Goal: Share content: Share content

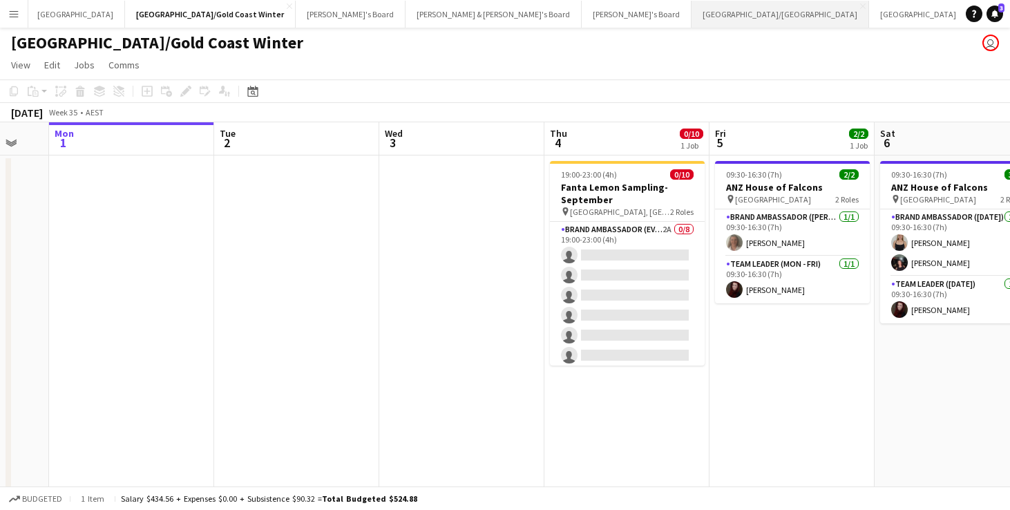
scroll to position [0, 276]
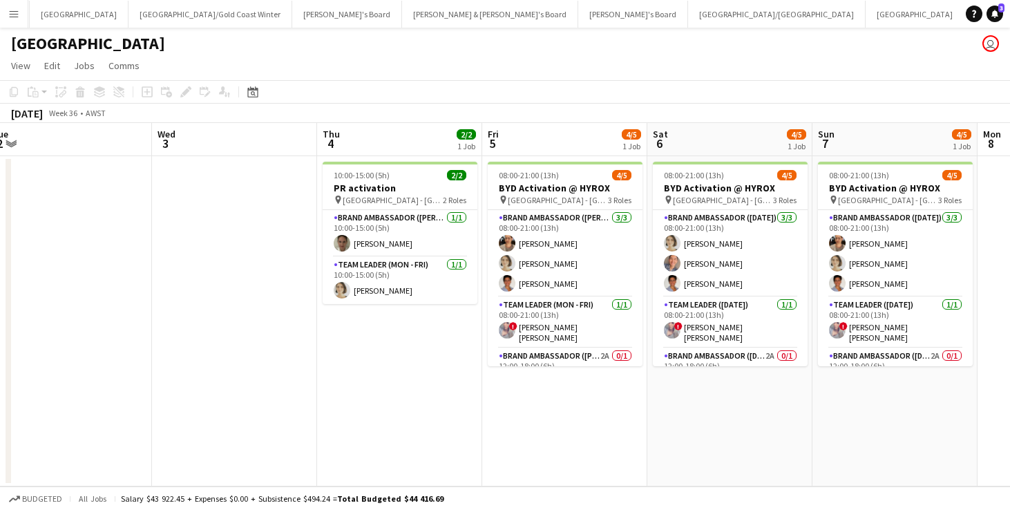
scroll to position [0, 679]
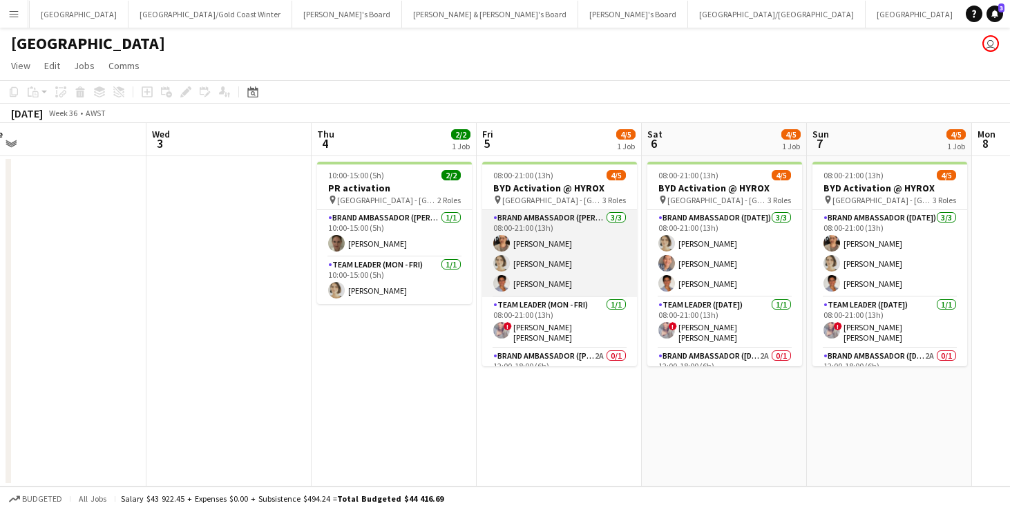
click at [548, 253] on app-card-role "Brand Ambassador (Mon - Fri) [DATE] 08:00-21:00 (13h) [PERSON_NAME] [PERSON_NAM…" at bounding box center [559, 253] width 155 height 87
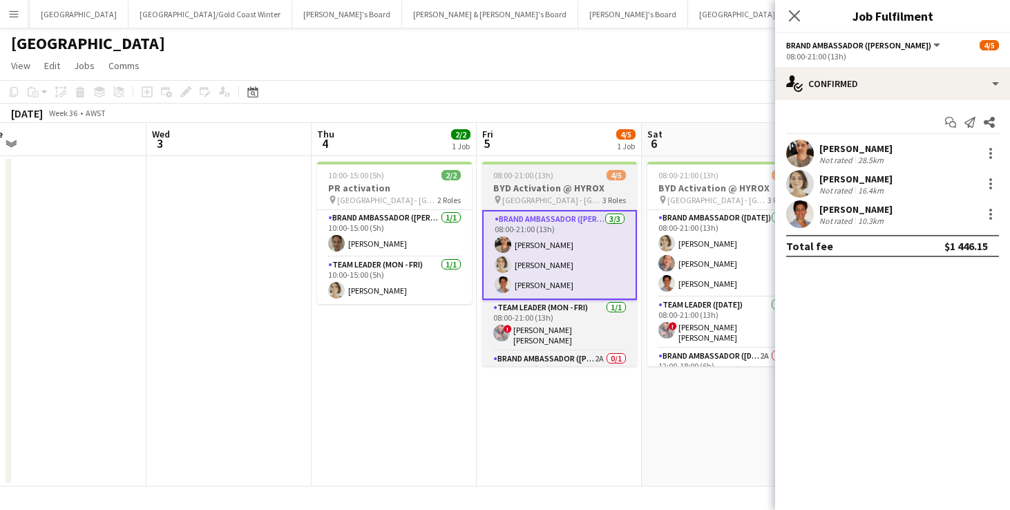
click at [564, 176] on div "08:00-21:00 (13h) 4/5" at bounding box center [559, 175] width 155 height 10
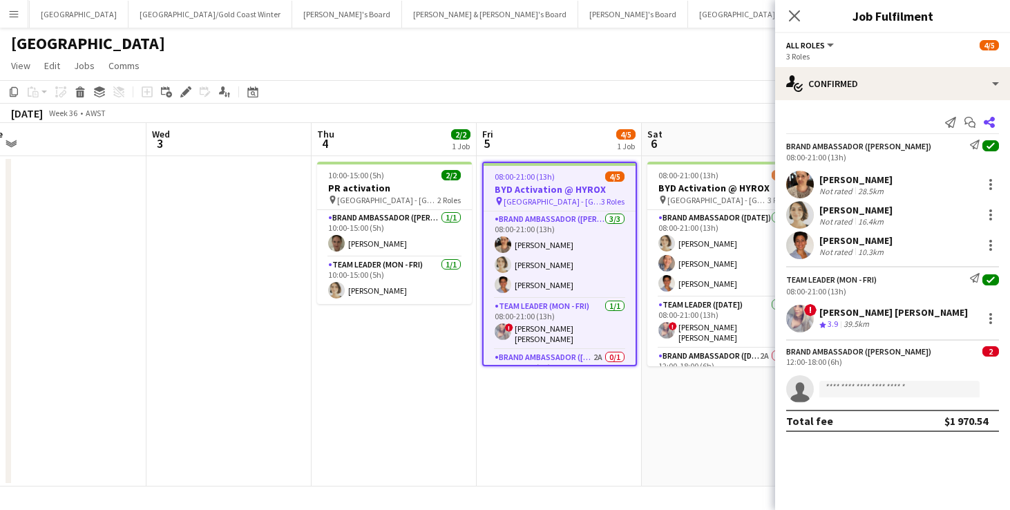
click at [992, 121] on icon at bounding box center [988, 122] width 11 height 11
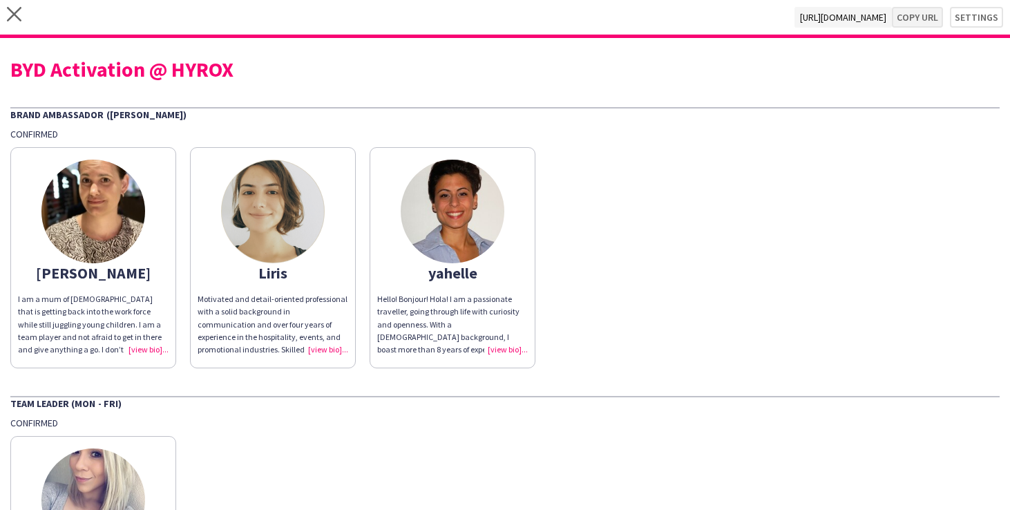
click at [924, 26] on button "Copy url" at bounding box center [917, 17] width 51 height 21
click at [15, 14] on icon at bounding box center [14, 14] width 15 height 15
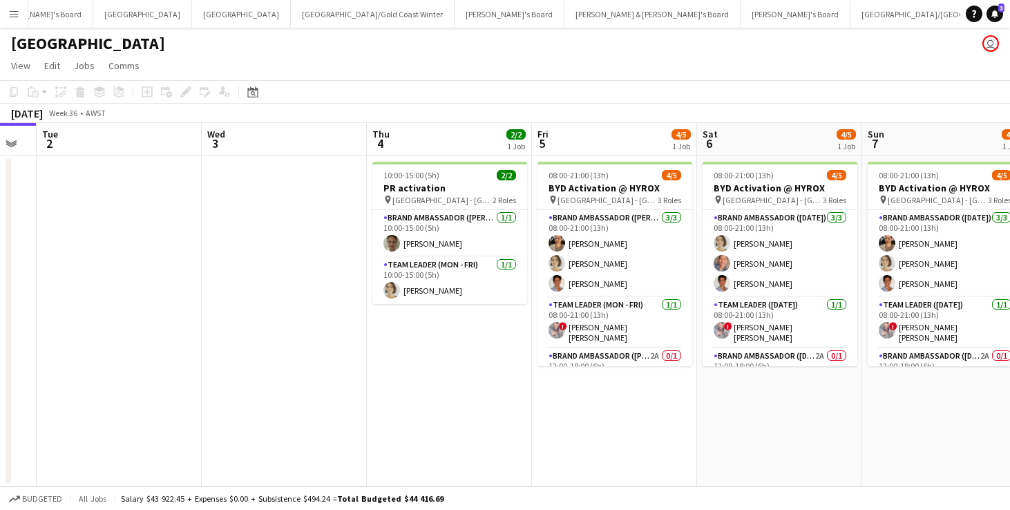
scroll to position [0, 684]
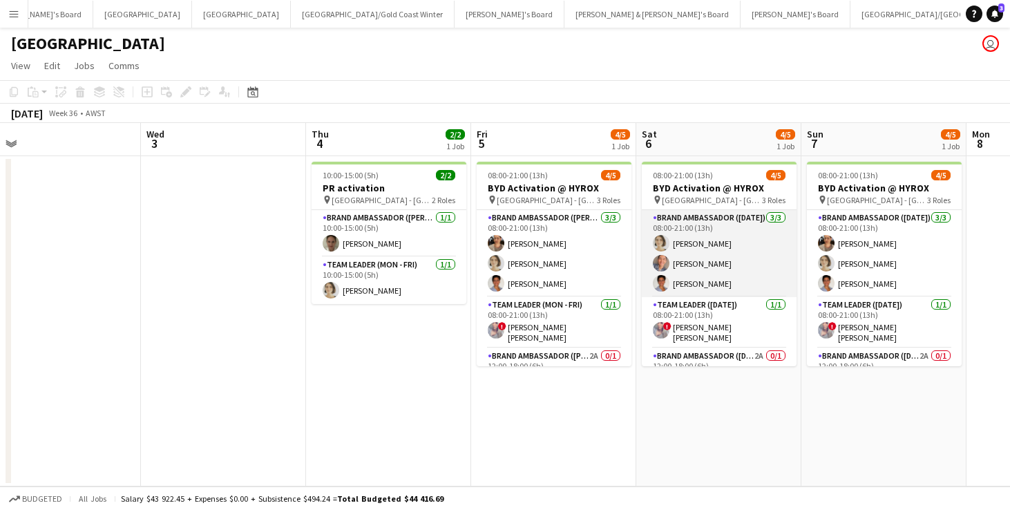
click at [711, 265] on app-card-role "Brand Ambassador ([DATE]) [DATE] 08:00-21:00 (13h) [PERSON_NAME] [PERSON_NAME] …" at bounding box center [719, 253] width 155 height 87
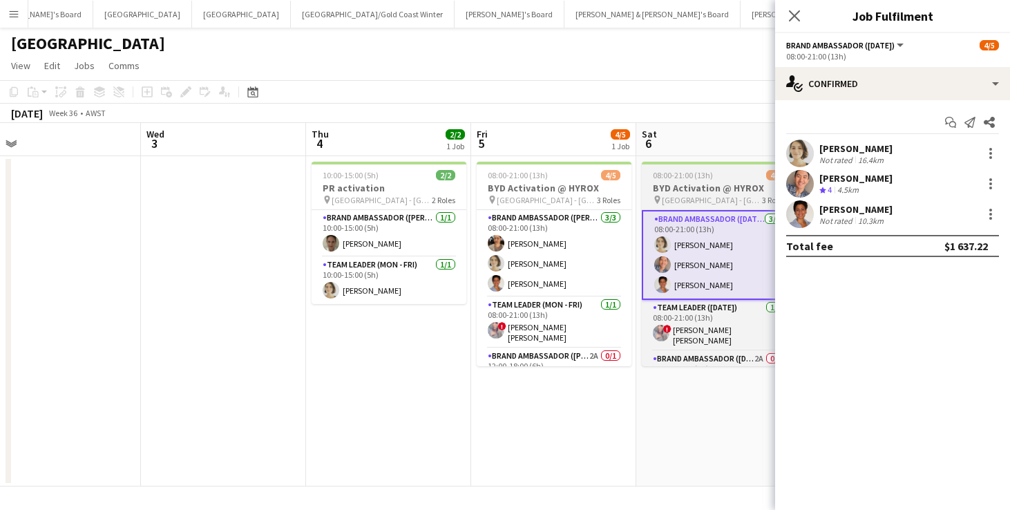
click at [712, 186] on h3 "BYD Activation @ HYROX" at bounding box center [719, 188] width 155 height 12
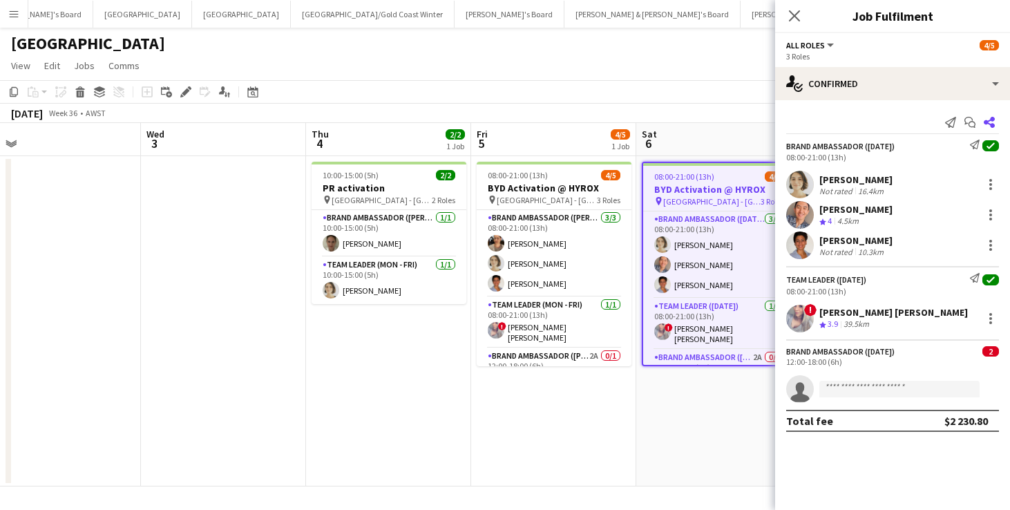
click at [988, 121] on icon at bounding box center [988, 122] width 11 height 11
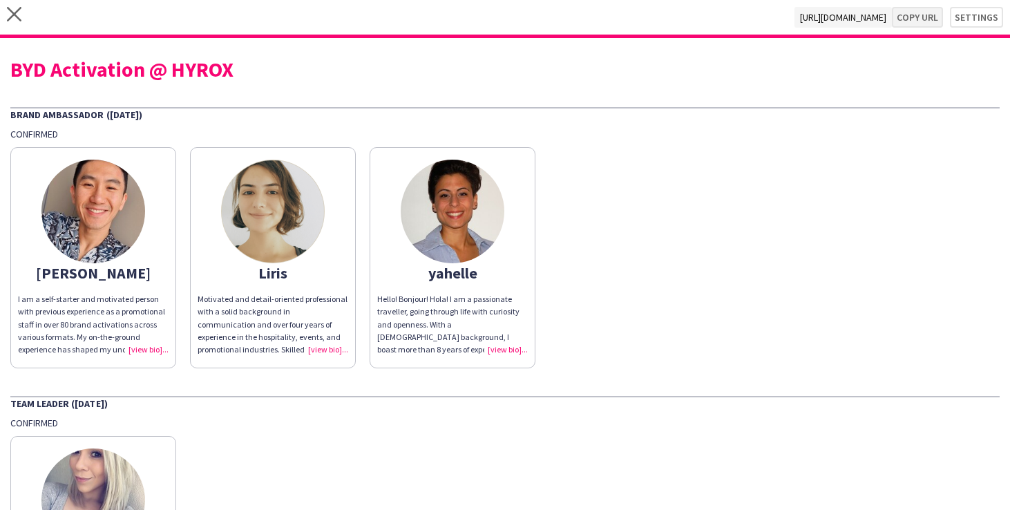
click at [929, 18] on button "Copy url" at bounding box center [917, 17] width 51 height 21
type textarea "**********"
click at [12, 12] on icon at bounding box center [14, 14] width 15 height 15
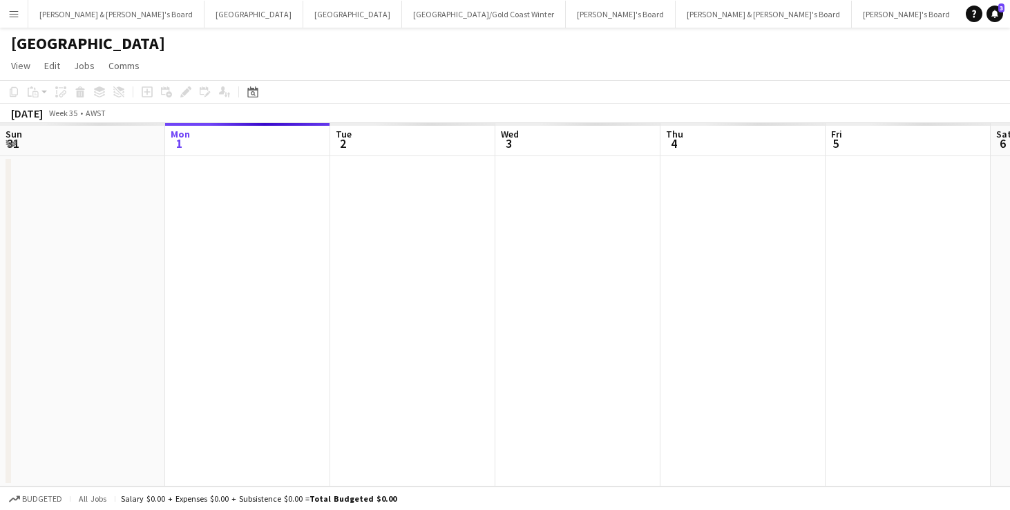
scroll to position [0, 111]
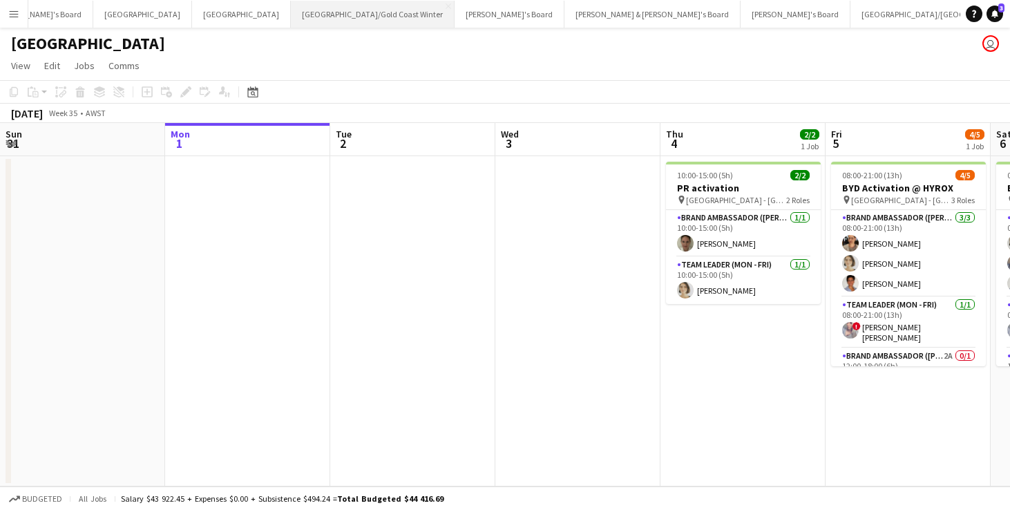
click at [291, 19] on button "[GEOGRAPHIC_DATA]/[GEOGRAPHIC_DATA] Winter Close" at bounding box center [373, 14] width 164 height 27
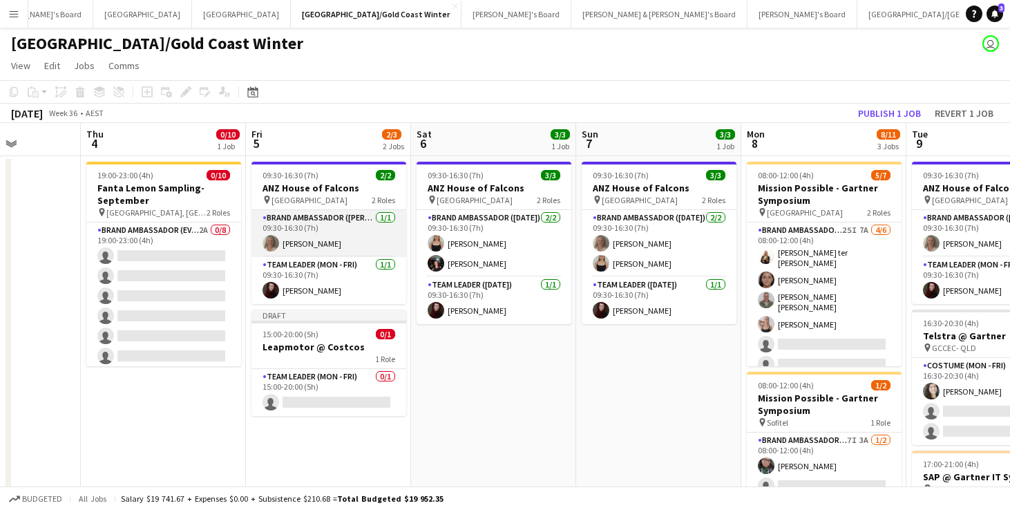
scroll to position [0, 617]
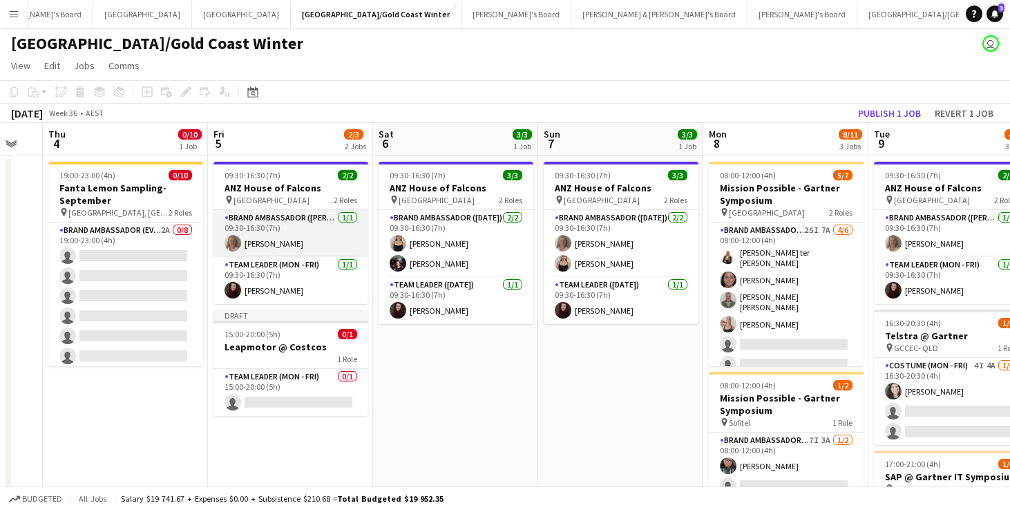
click at [296, 238] on app-card-role "Brand Ambassador (Mon - Fri) [DATE] 09:30-16:30 (7h) [PERSON_NAME]" at bounding box center [290, 233] width 155 height 47
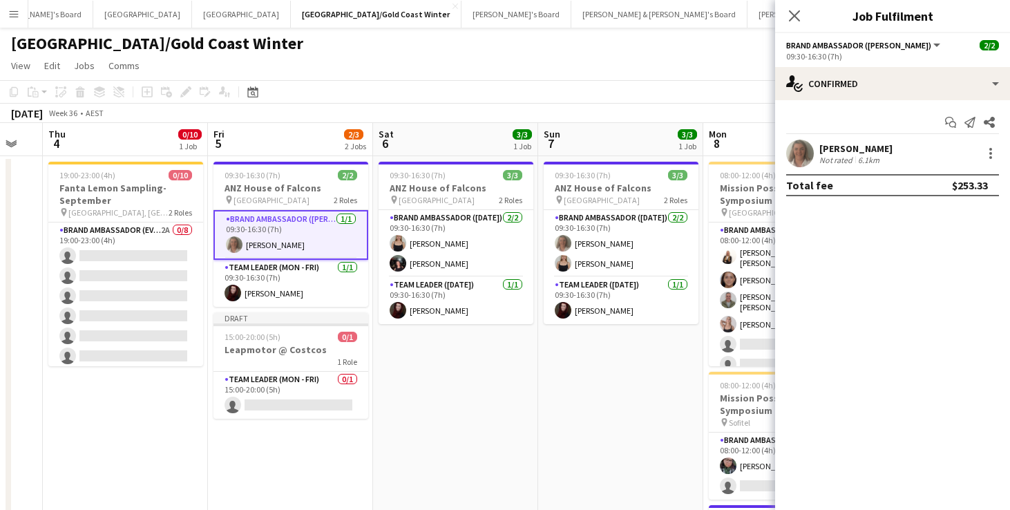
click at [859, 162] on div "6.1km" at bounding box center [868, 160] width 27 height 10
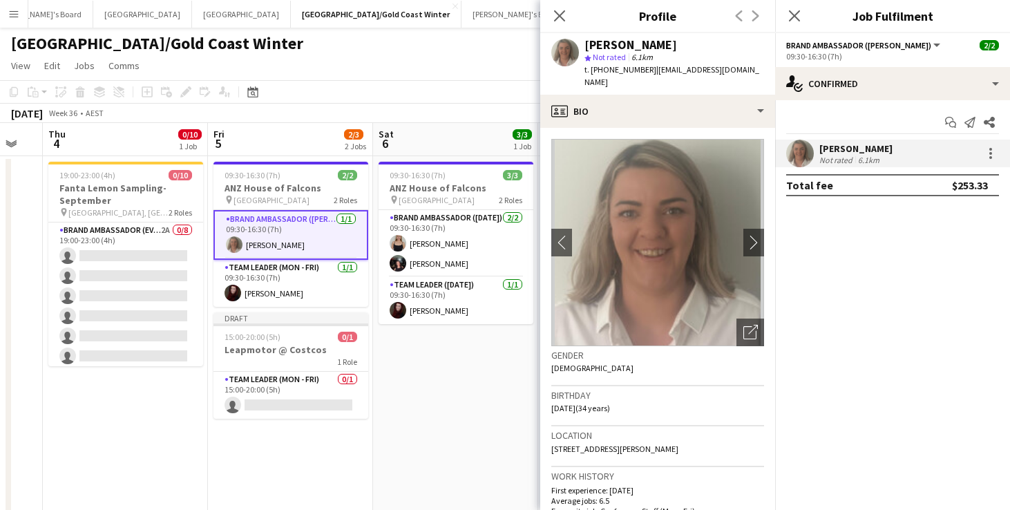
click at [448, 430] on app-date-cell "09:30-16:30 (7h) 3/3 ANZ House of Falcons pin Brisbane 2 Roles Brand Ambassador…" at bounding box center [455, 416] width 165 height 521
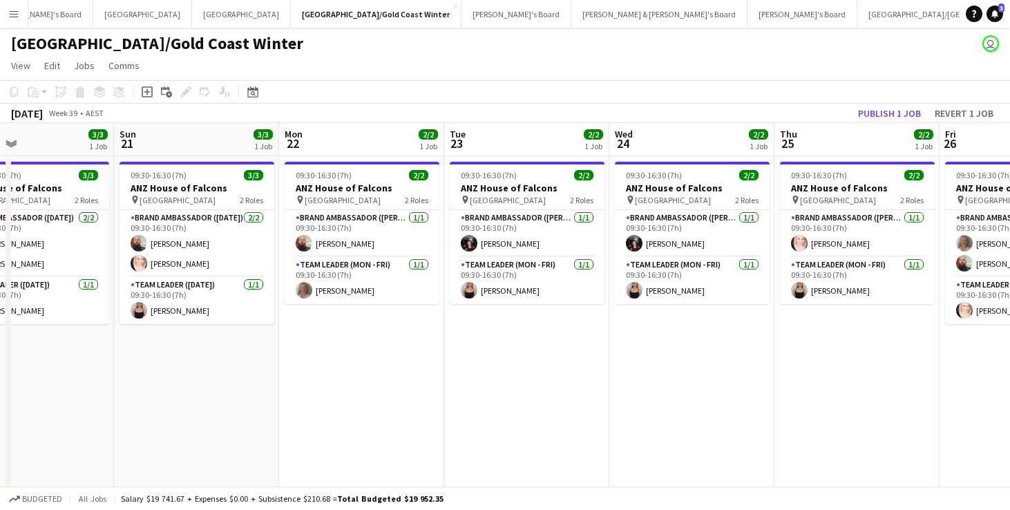
scroll to position [0, 378]
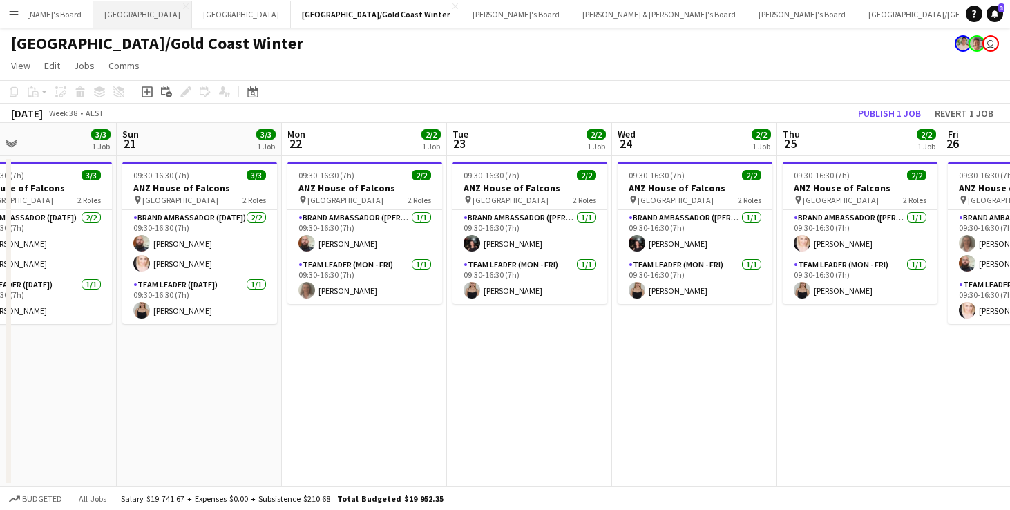
click at [93, 15] on button "Sydney Close" at bounding box center [142, 14] width 99 height 27
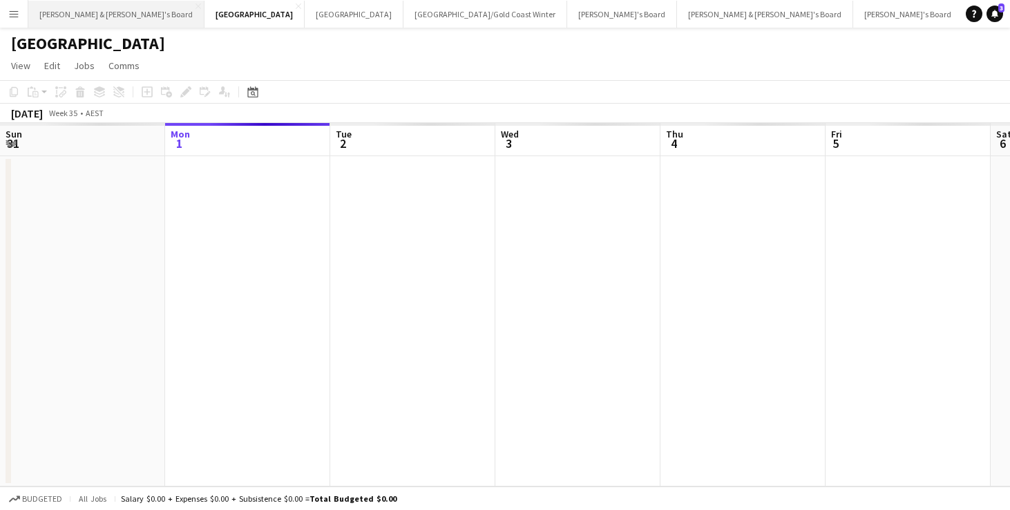
click at [59, 14] on button "[PERSON_NAME] & [PERSON_NAME]'s Board Close" at bounding box center [116, 14] width 176 height 27
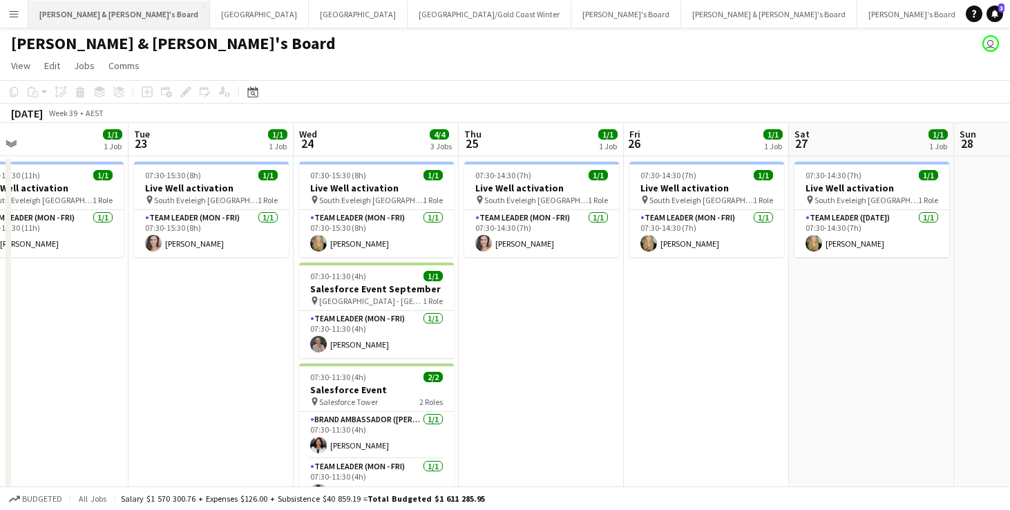
click at [88, 18] on button "[PERSON_NAME] & [PERSON_NAME]'s Board Close" at bounding box center [119, 14] width 182 height 27
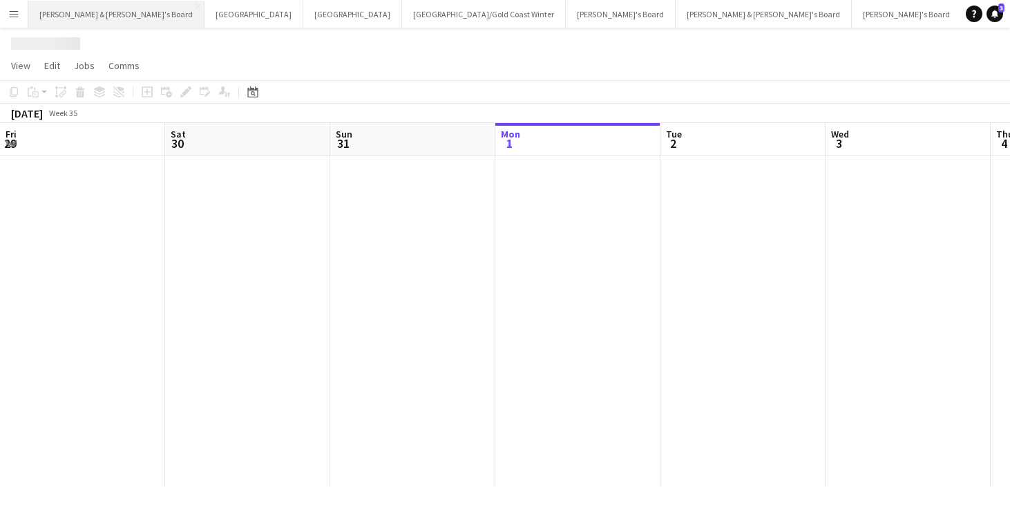
scroll to position [0, 330]
